Goal: Browse casually: Explore the website without a specific task or goal

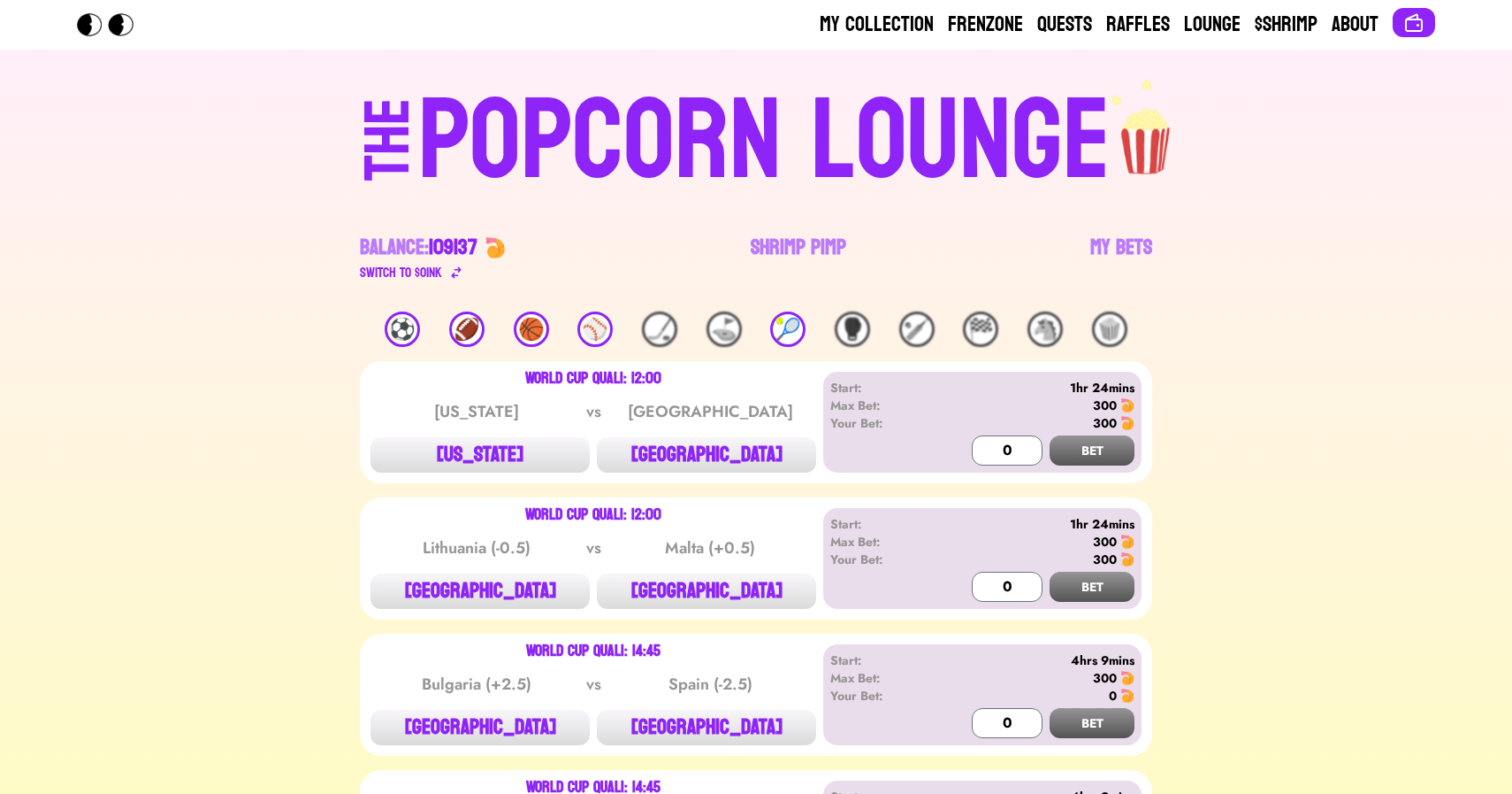
click at [799, 332] on div "🎾" at bounding box center [788, 329] width 36 height 36
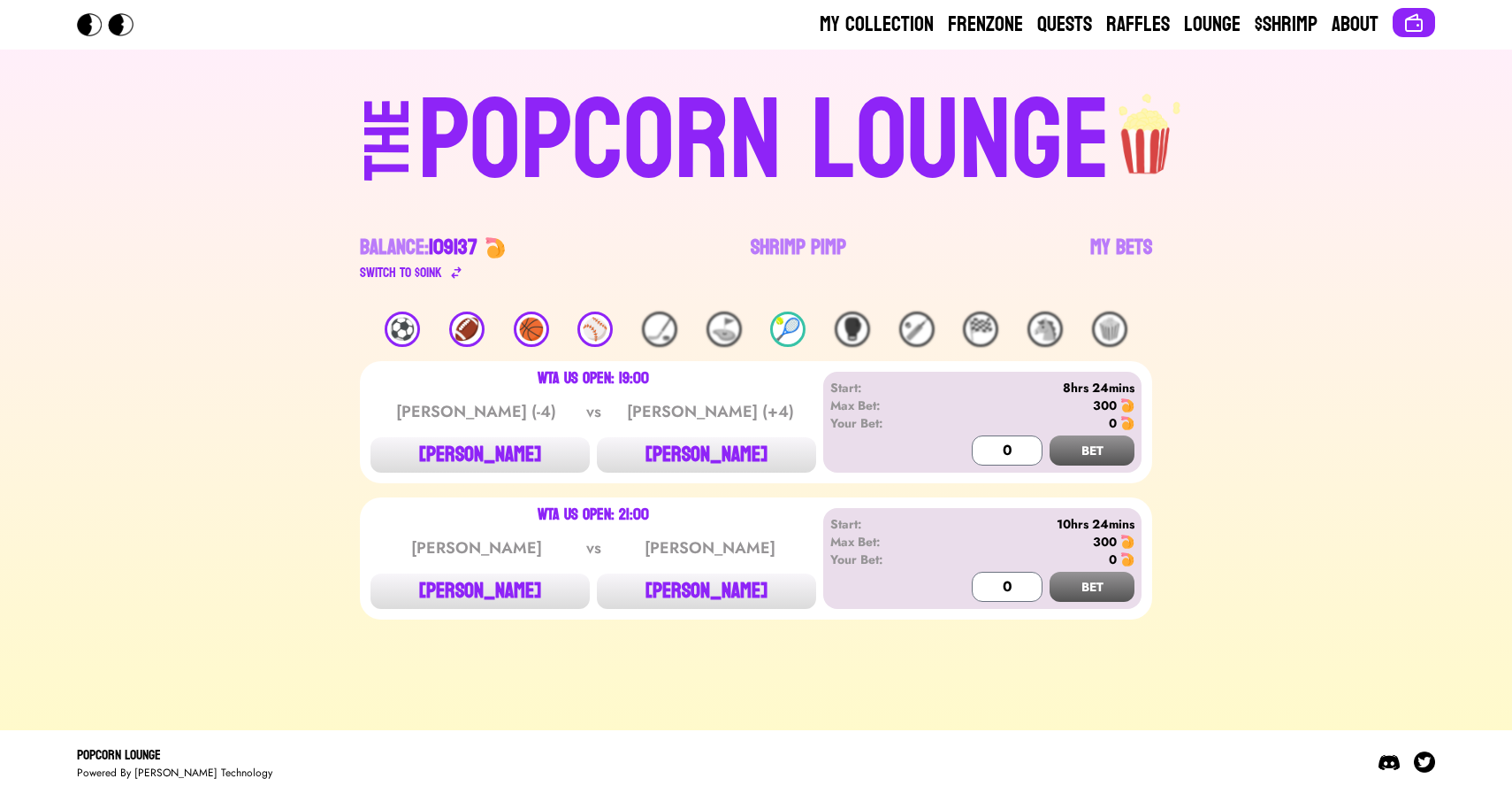
click at [607, 329] on div "⚾️" at bounding box center [595, 329] width 36 height 36
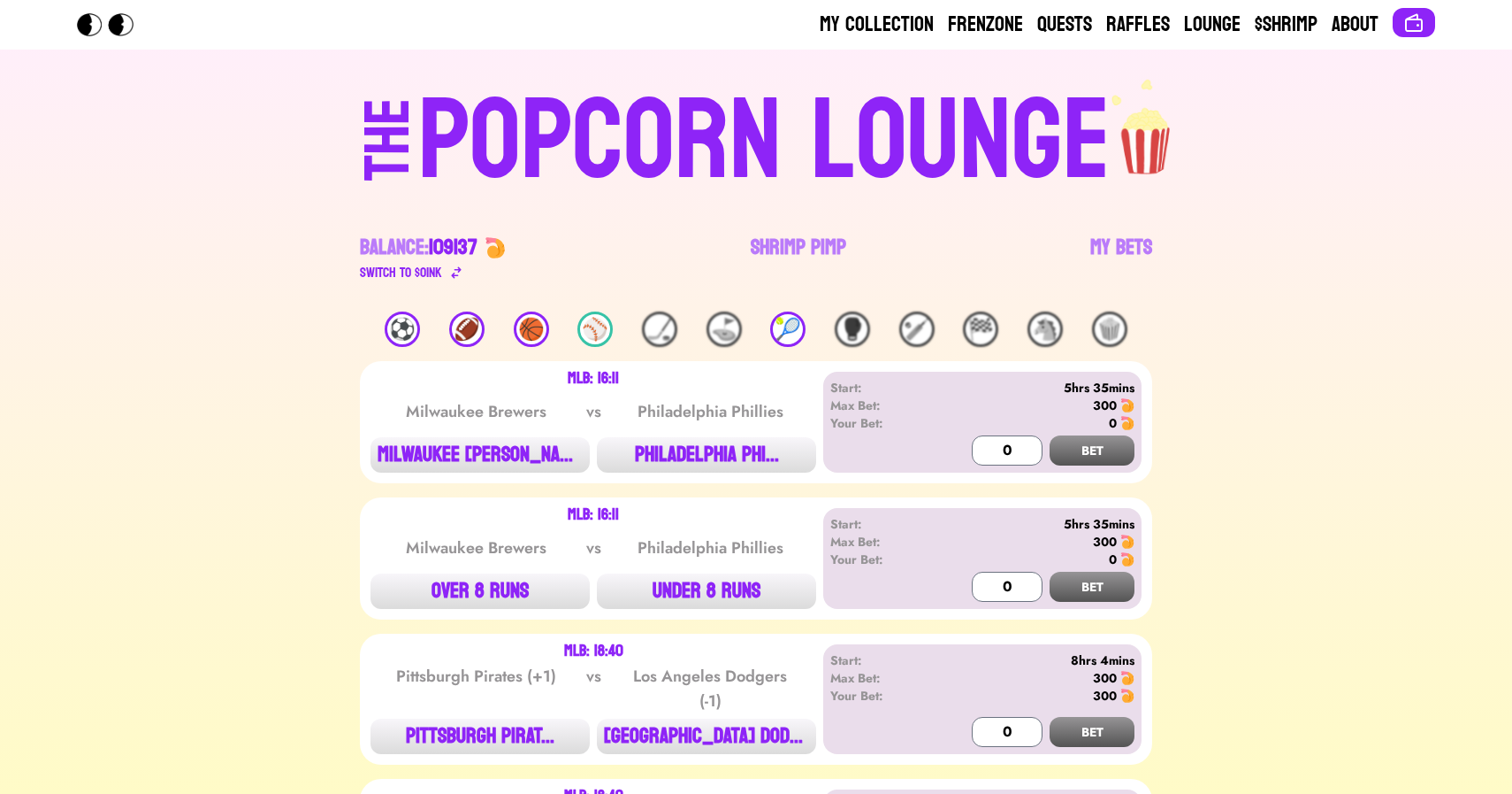
click at [506, 325] on div "⚽️ 🏈 🏀 ⚾️ 🏒 ⛳️ 🎾 🥊 🏏 🏁 🐴 🍿" at bounding box center [756, 329] width 793 height 36
click at [403, 330] on div "⚽️" at bounding box center [403, 329] width 36 height 36
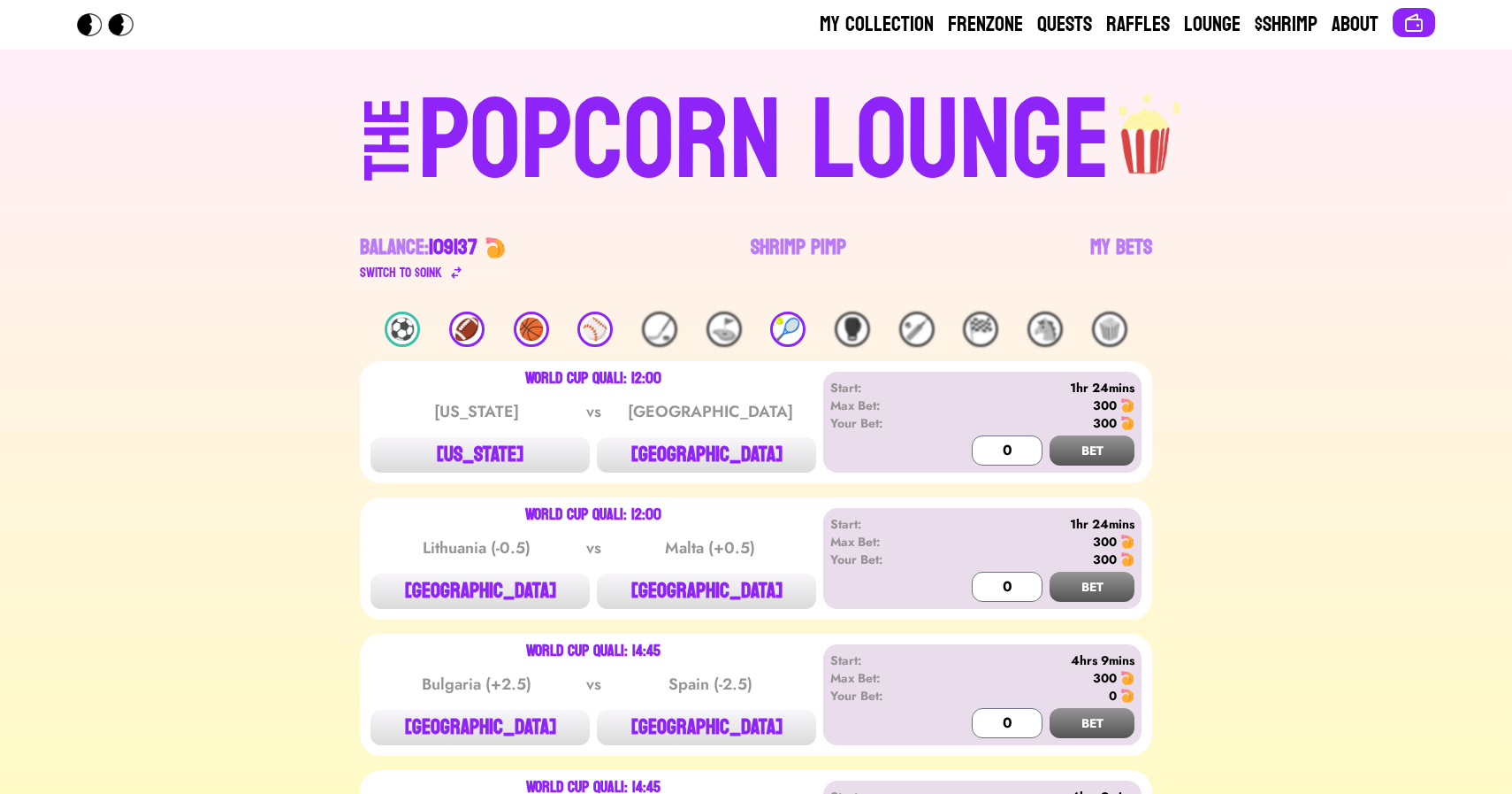
click at [399, 330] on div "⚽️" at bounding box center [403, 329] width 36 height 36
